Goal: Navigation & Orientation: Find specific page/section

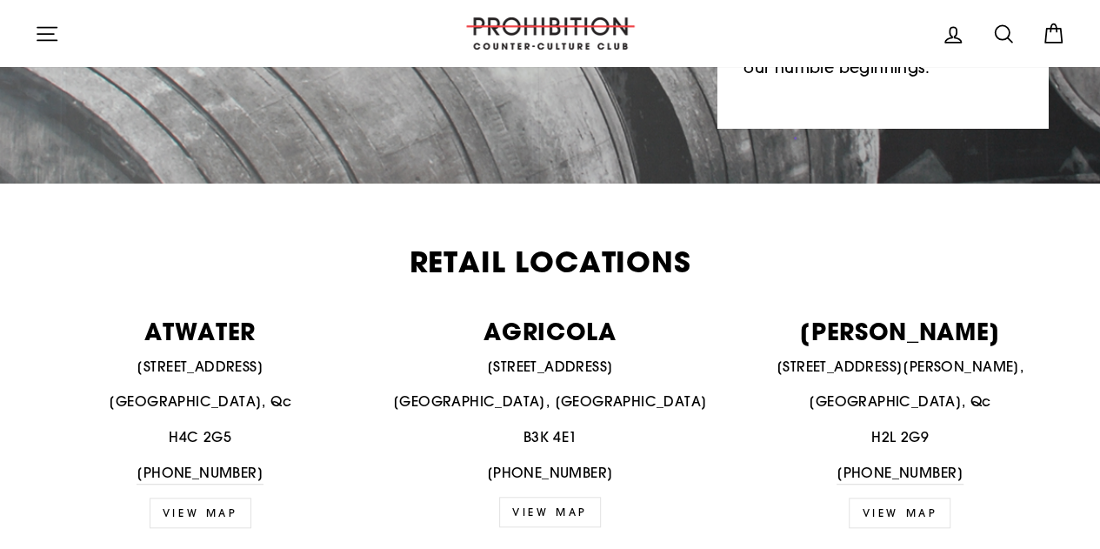
scroll to position [651, 0]
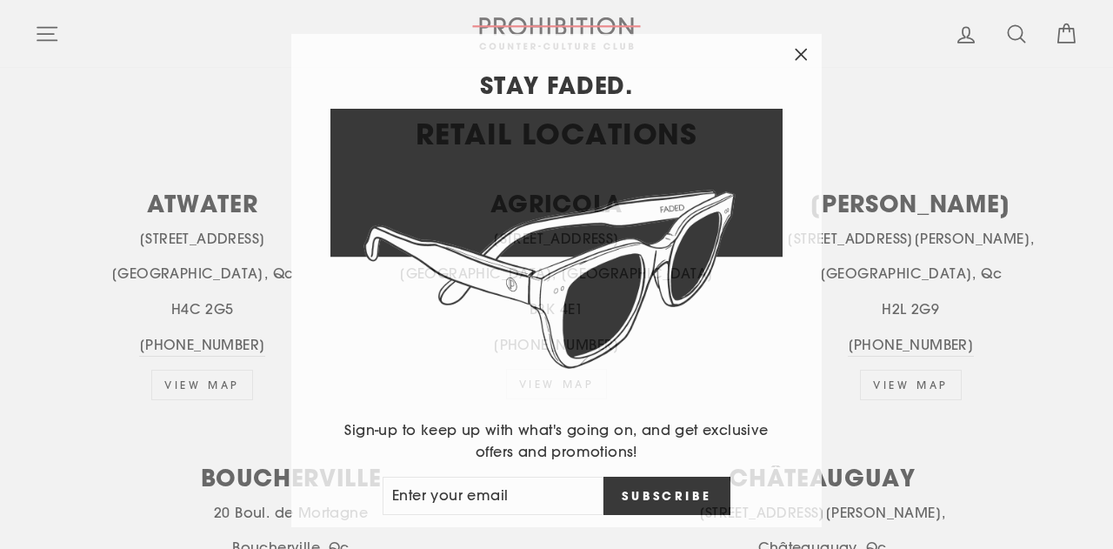
click at [809, 53] on icon "button" at bounding box center [801, 49] width 24 height 24
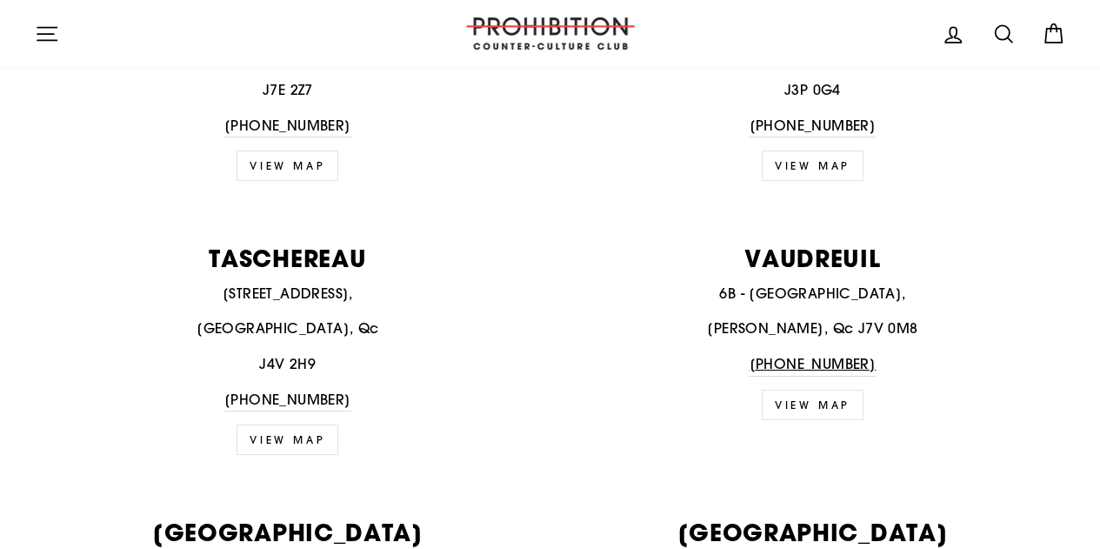
scroll to position [2790, 0]
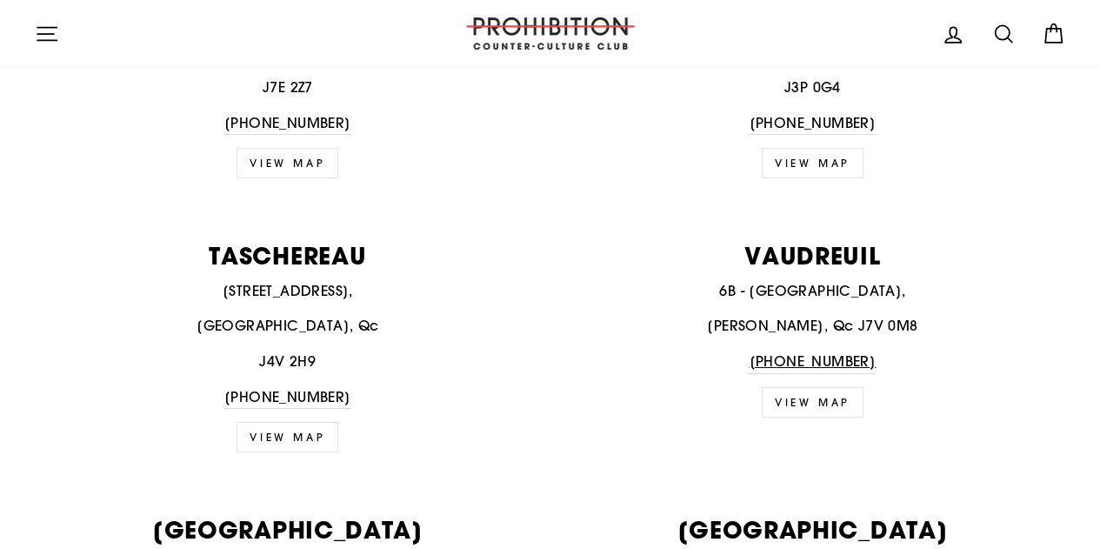
click at [306, 422] on link "VIEW MAP" at bounding box center [288, 437] width 102 height 30
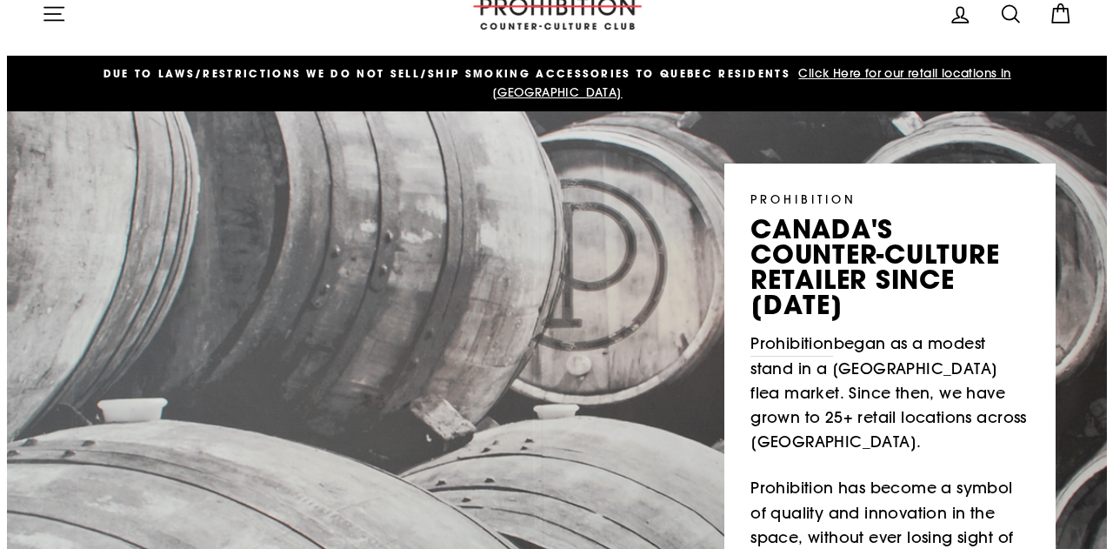
scroll to position [0, 0]
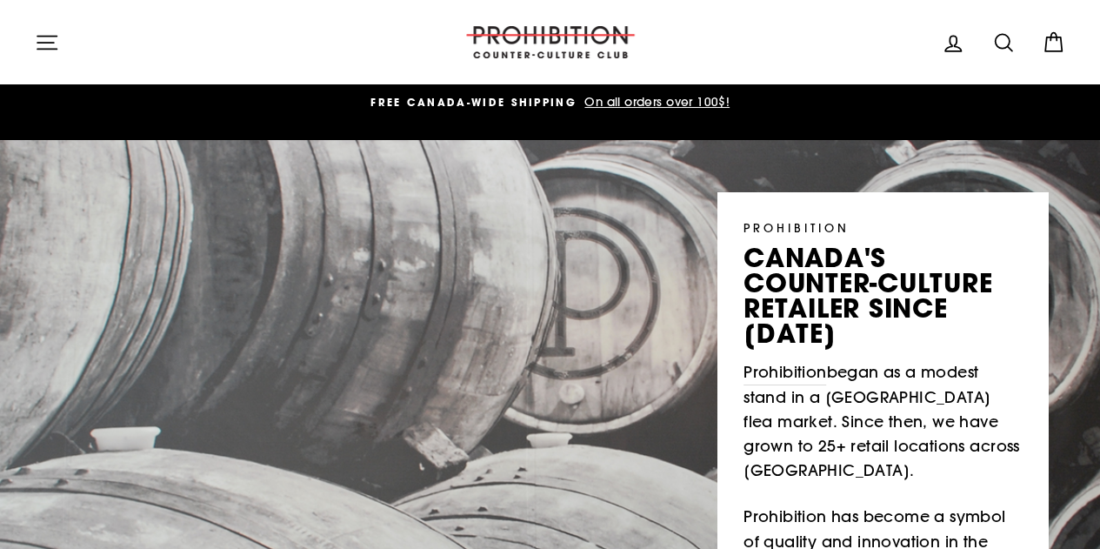
click at [35, 41] on icon "button" at bounding box center [47, 42] width 24 height 24
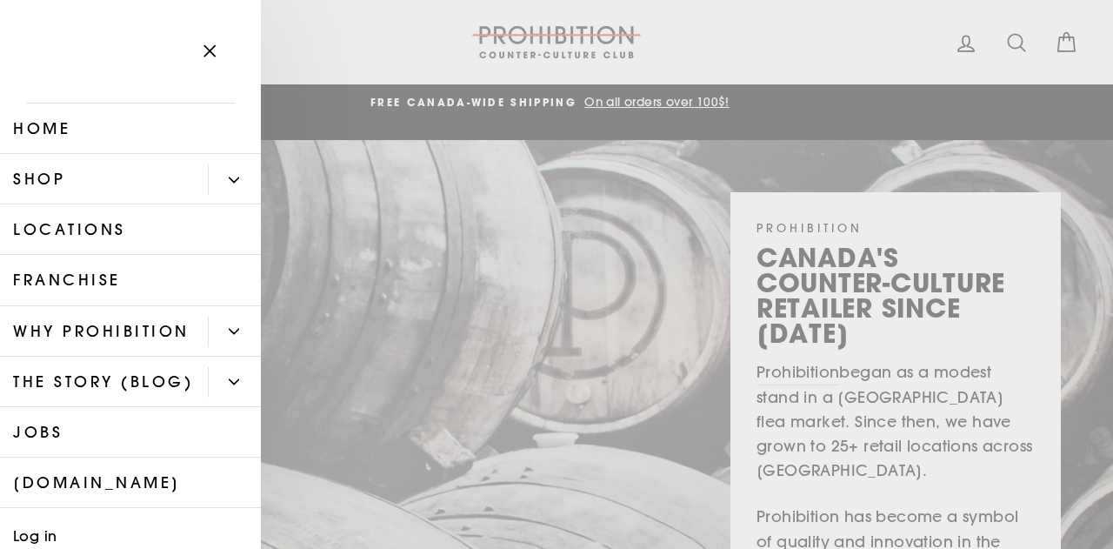
click at [64, 186] on link "Shop" at bounding box center [104, 179] width 208 height 50
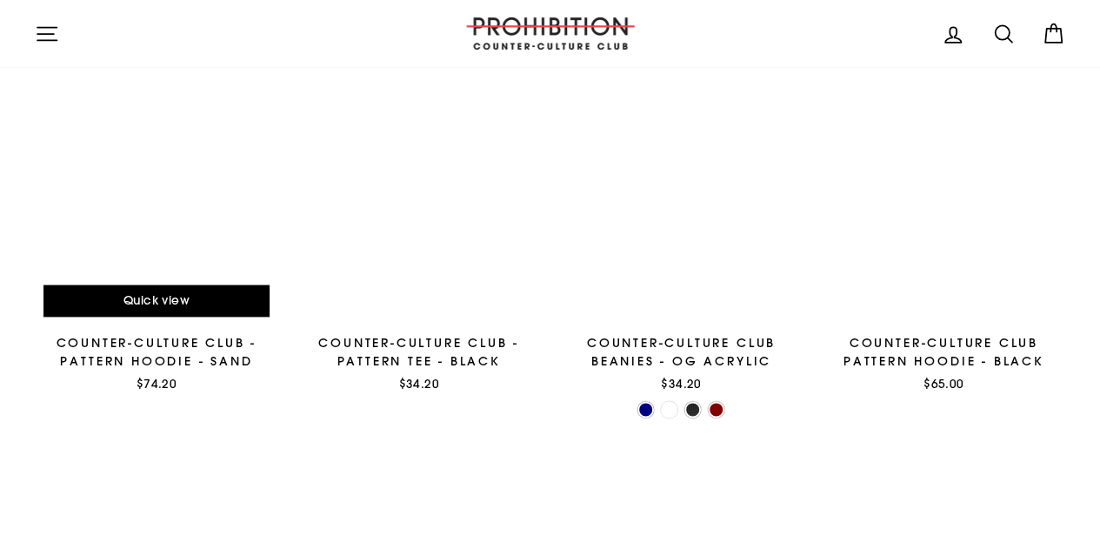
scroll to position [967, 0]
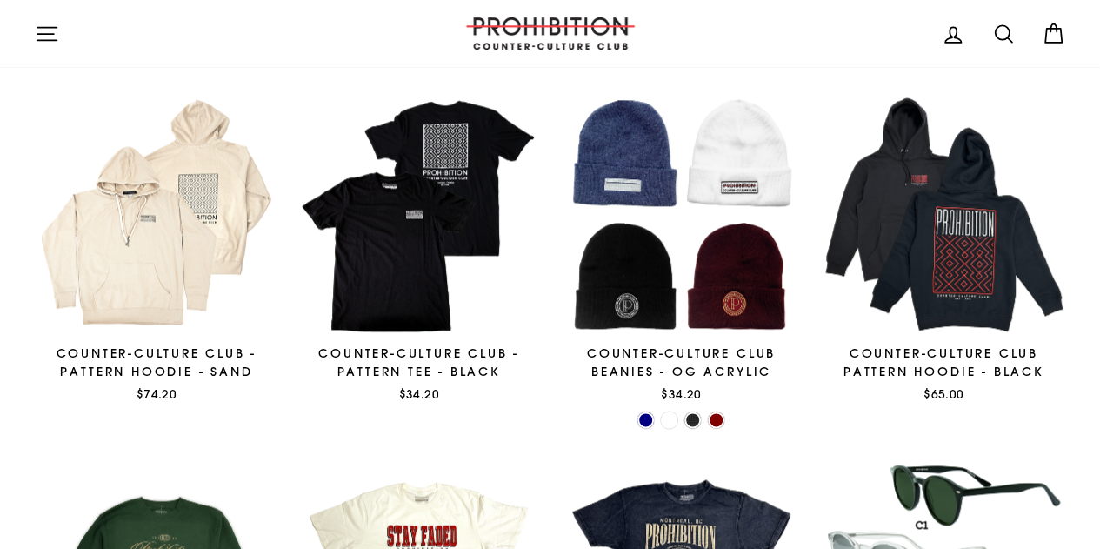
click at [52, 27] on icon "button" at bounding box center [46, 33] width 19 height 13
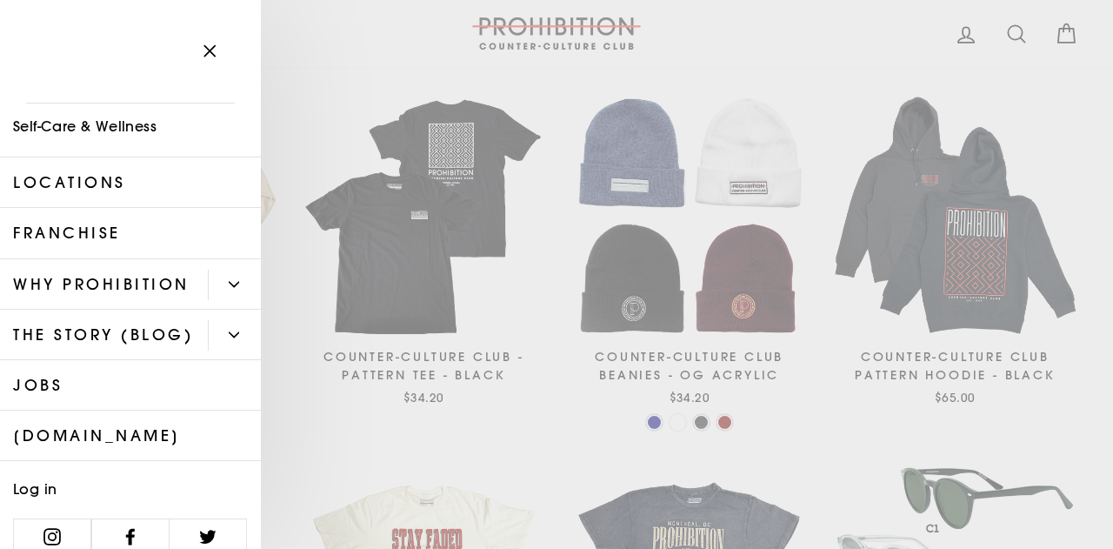
scroll to position [308, 0]
